Goal: Information Seeking & Learning: Learn about a topic

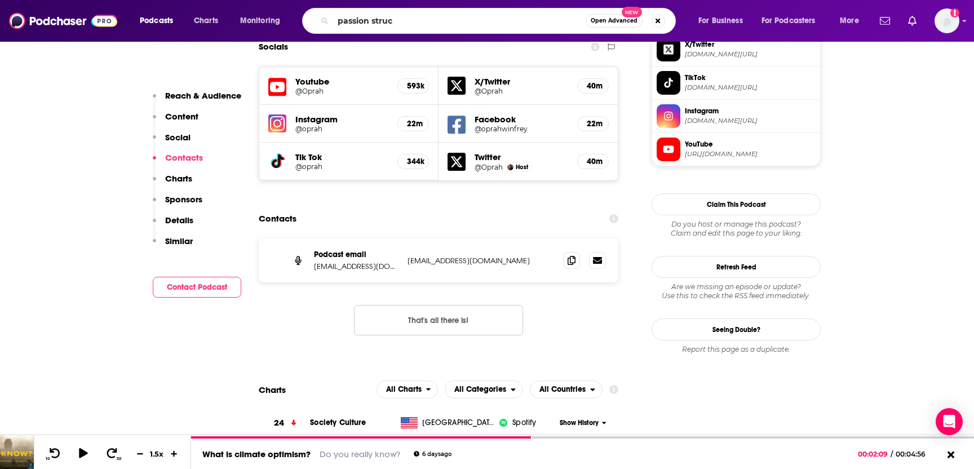
type input "passion struck"
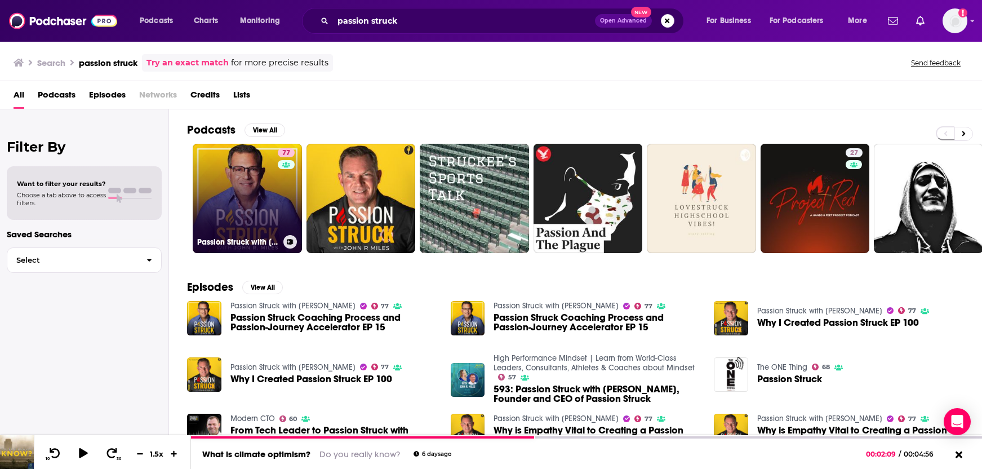
click at [222, 220] on link "77 Passion Struck with [PERSON_NAME]" at bounding box center [247, 198] width 109 height 109
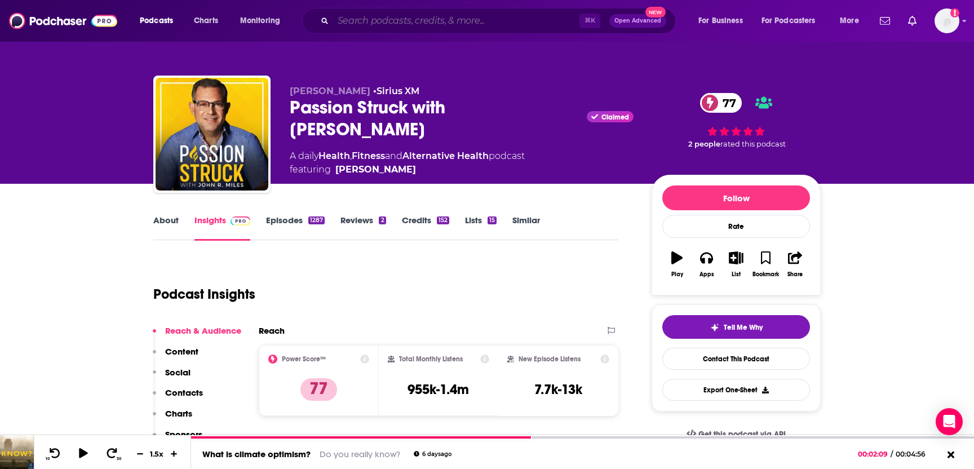
click at [351, 18] on input "Search podcasts, credits, & more..." at bounding box center [456, 21] width 246 height 18
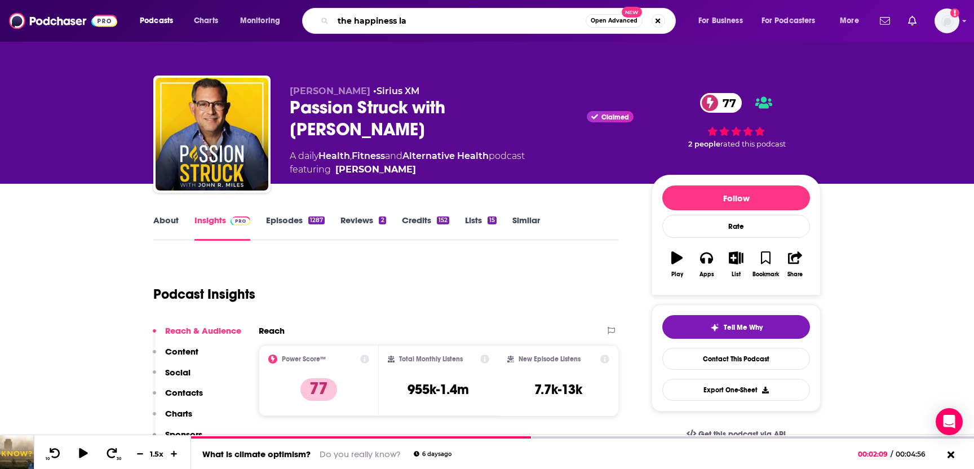
type input "the happiness lab"
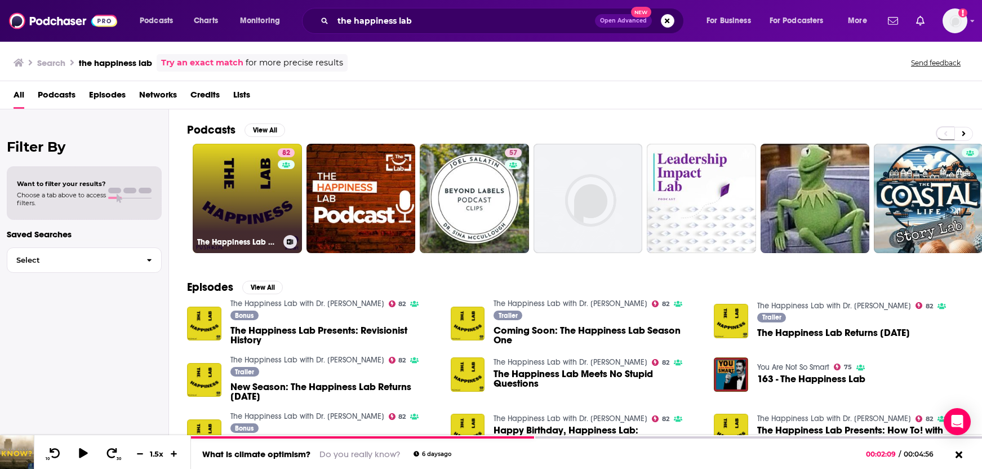
click at [252, 196] on link "82 The Happiness Lab with Dr. [PERSON_NAME]" at bounding box center [247, 198] width 109 height 109
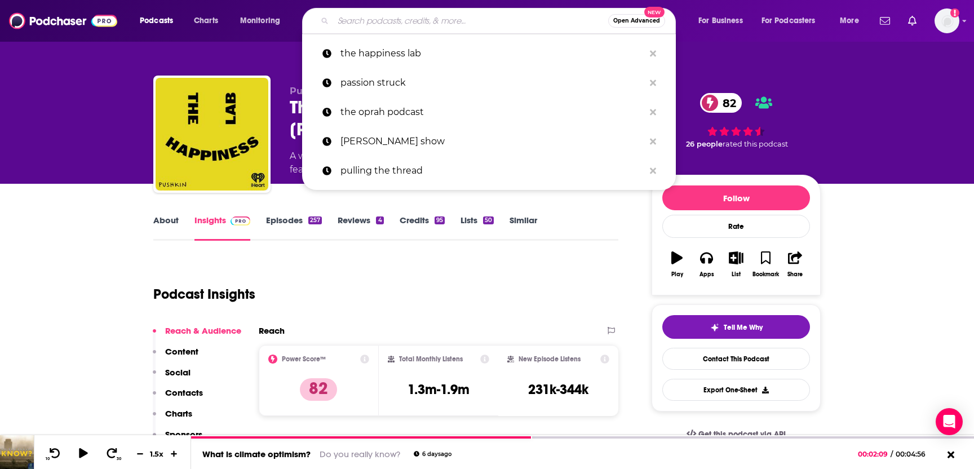
click at [391, 21] on input "Search podcasts, credits, & more..." at bounding box center [470, 21] width 275 height 18
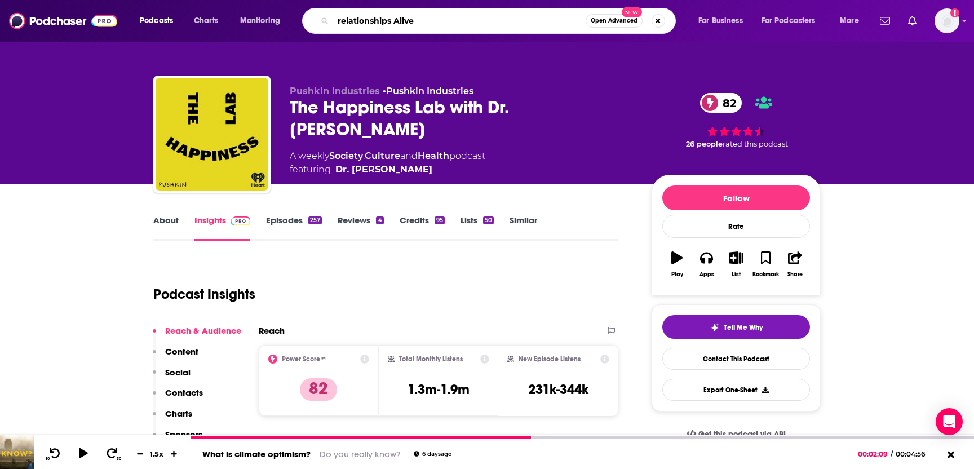
type input "relationships Alive!"
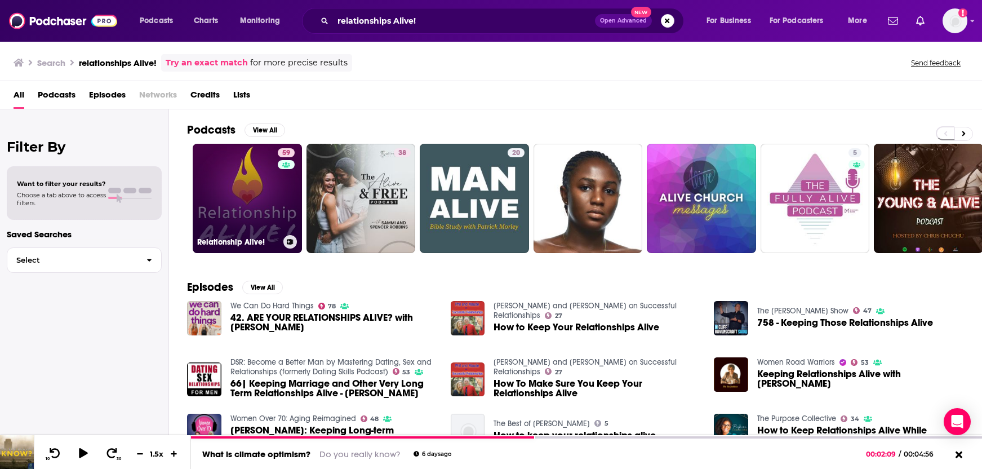
click at [238, 227] on link "59 Relationship Alive!" at bounding box center [247, 198] width 109 height 109
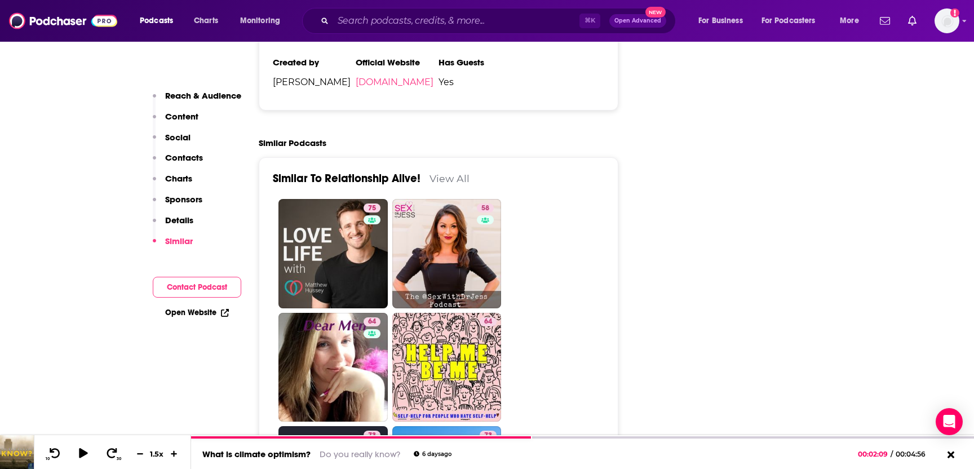
scroll to position [1916, 0]
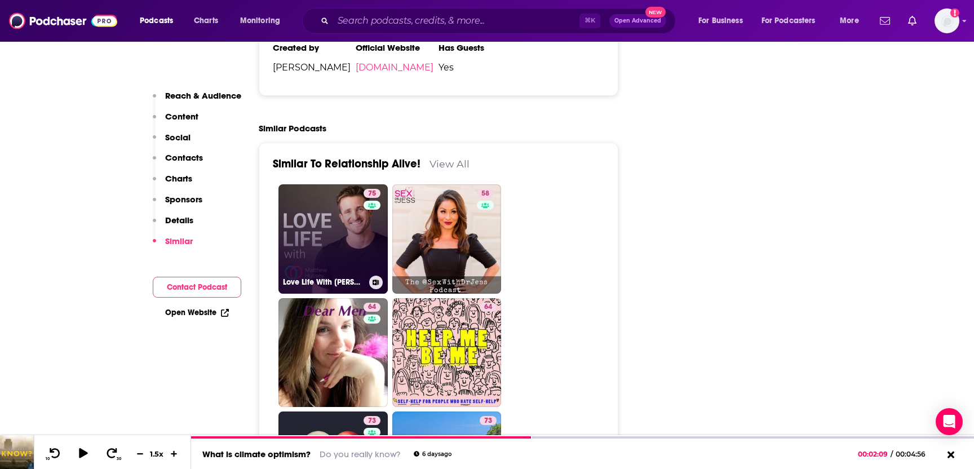
click at [303, 201] on link "75 Love Life With [PERSON_NAME]" at bounding box center [332, 238] width 109 height 109
type input "[URL][DOMAIN_NAME][PERSON_NAME]"
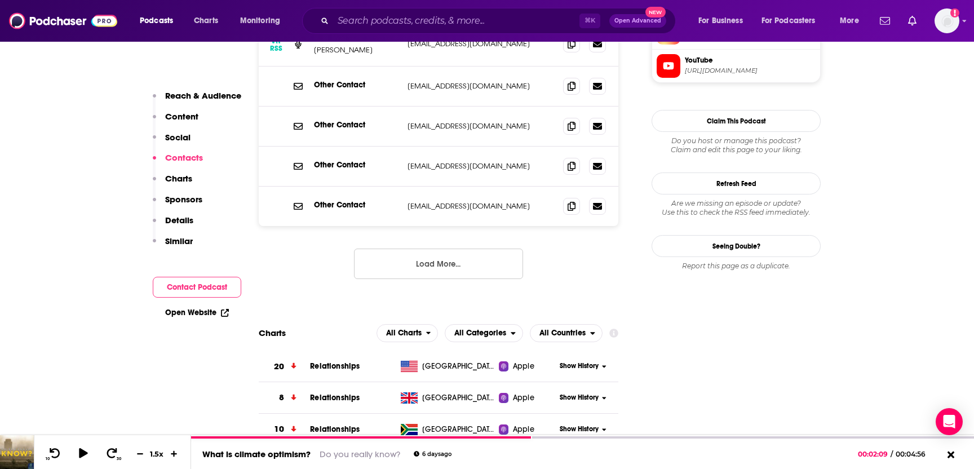
scroll to position [1226, 0]
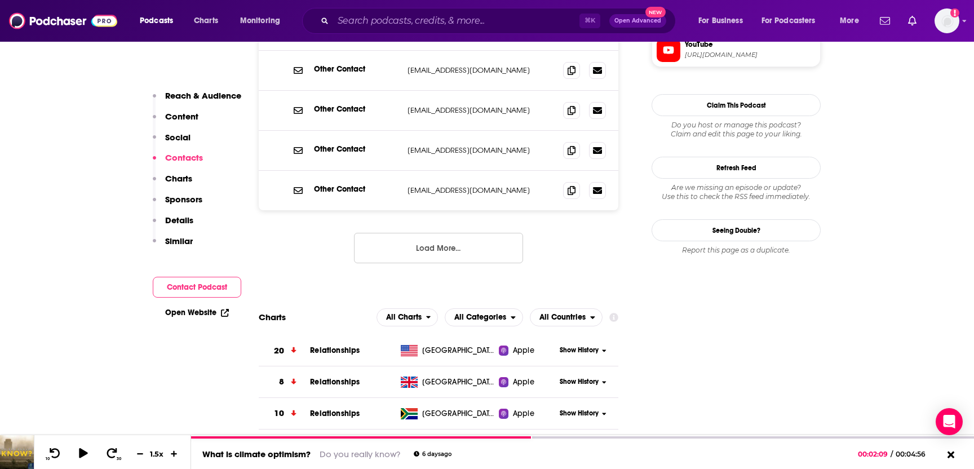
click at [444, 233] on button "Load More..." at bounding box center [438, 248] width 169 height 30
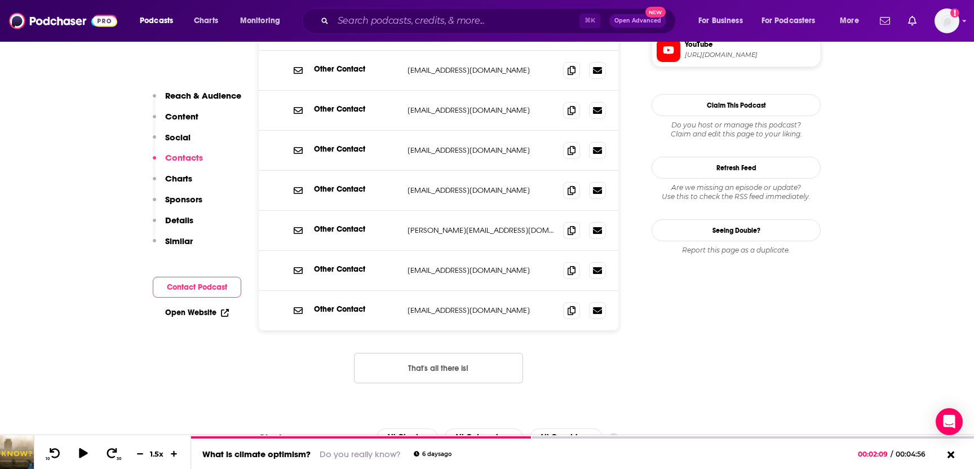
click at [182, 121] on p "Content" at bounding box center [181, 116] width 33 height 11
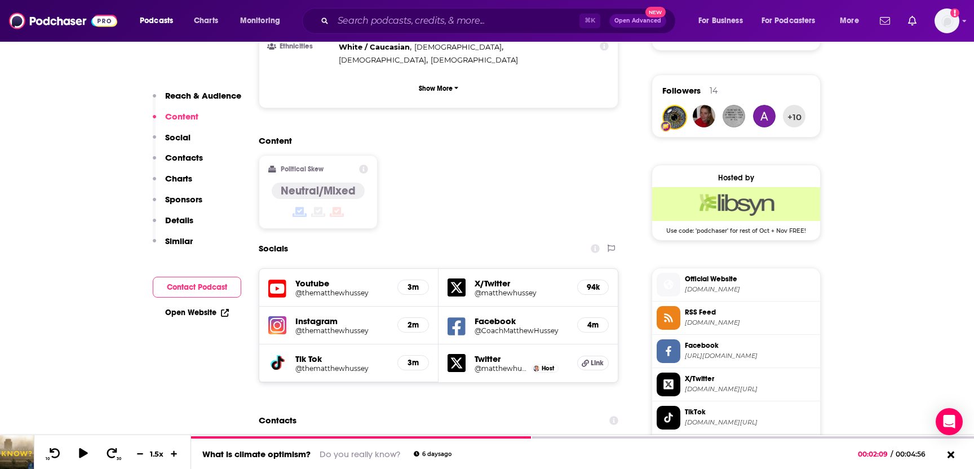
scroll to position [704, 0]
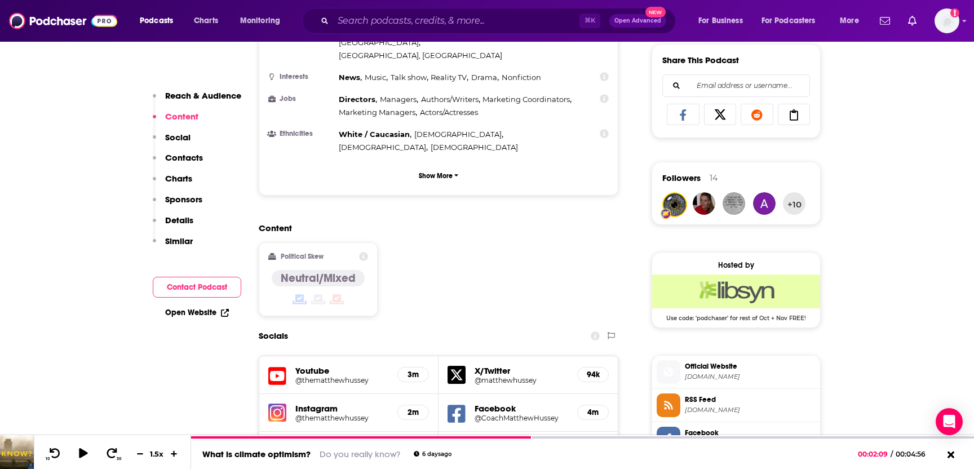
click at [196, 314] on link "Open Website" at bounding box center [197, 313] width 64 height 10
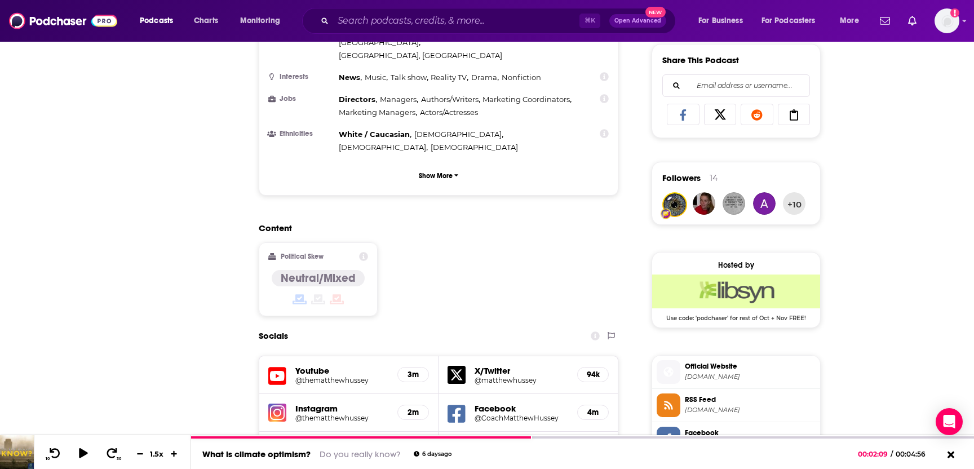
scroll to position [153, 0]
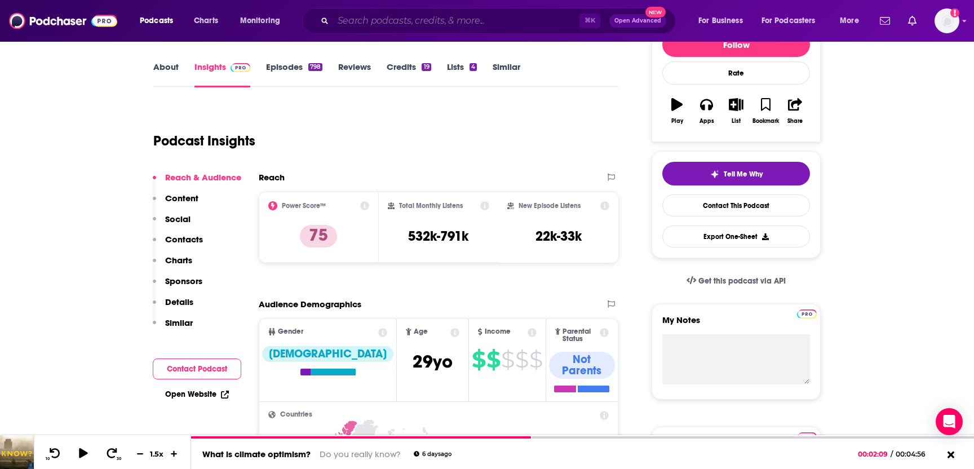
click at [380, 23] on input "Search podcasts, credits, & more..." at bounding box center [456, 21] width 246 height 18
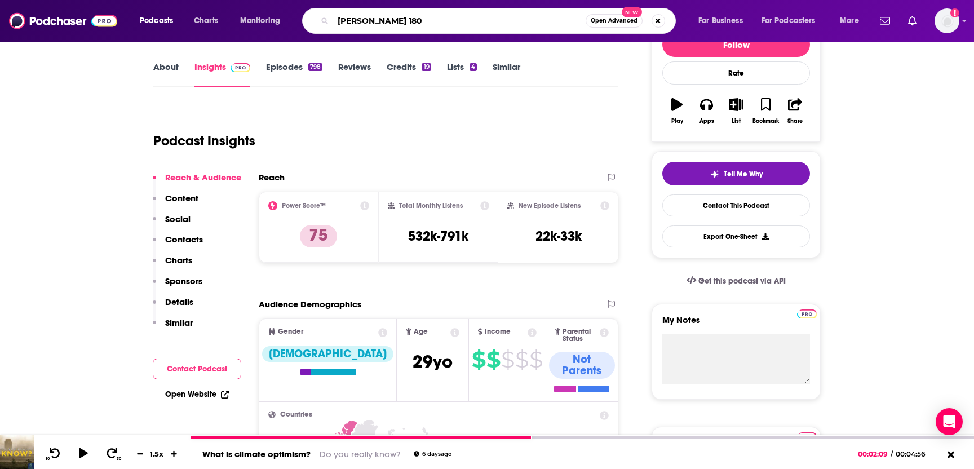
type input "[PERSON_NAME] 1802"
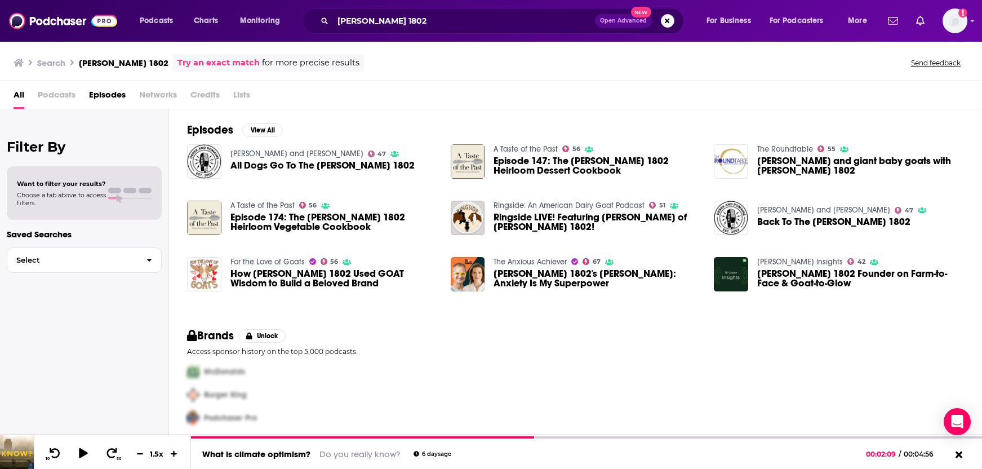
click at [519, 280] on span "[PERSON_NAME] 1802's [PERSON_NAME]: Anxiety Is My Superpower" at bounding box center [597, 278] width 207 height 19
